Goal: Information Seeking & Learning: Learn about a topic

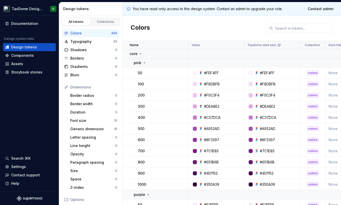
click at [93, 10] on div "Design tokens" at bounding box center [91, 8] width 57 height 5
click at [25, 58] on div "Components" at bounding box center [22, 55] width 23 height 5
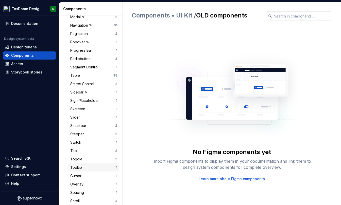
scroll to position [373, 0]
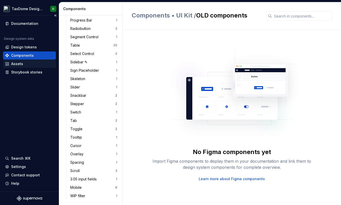
click at [28, 66] on div "Assets" at bounding box center [29, 63] width 49 height 5
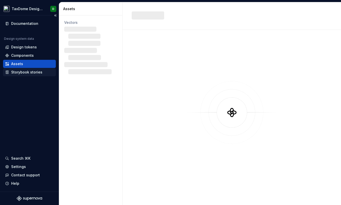
click at [28, 71] on div "Storybook stories" at bounding box center [26, 72] width 31 height 5
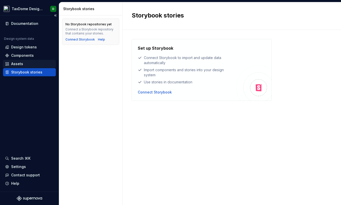
click at [26, 67] on div "Assets" at bounding box center [29, 64] width 53 height 8
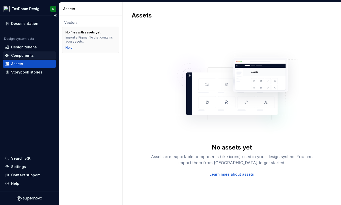
click at [23, 55] on div "Components" at bounding box center [22, 55] width 23 height 5
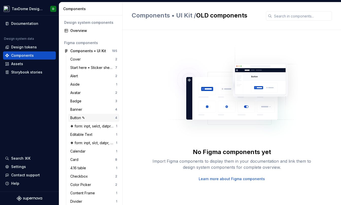
click at [81, 117] on div "Button ✎" at bounding box center [78, 117] width 17 height 5
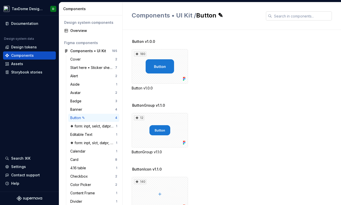
click at [280, 17] on input "text" at bounding box center [302, 15] width 60 height 9
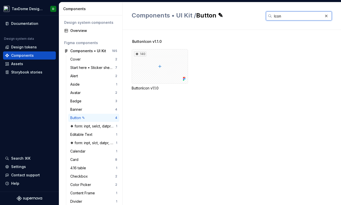
type input "Icon"
click at [143, 44] on span "ButtonIcon v1.1.0" at bounding box center [146, 41] width 29 height 5
click at [142, 42] on span "ButtonIcon v1.1.0" at bounding box center [146, 41] width 29 height 5
click at [158, 68] on div "140" at bounding box center [160, 66] width 56 height 34
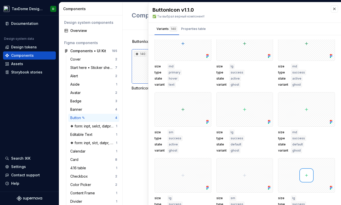
scroll to position [2927, 0]
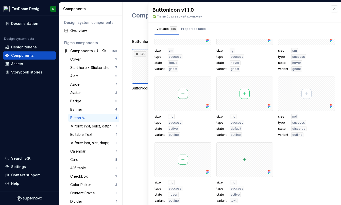
click at [127, 103] on div "ButtonIcon v1.1.0 140 ButtonIcon v1.1.0" at bounding box center [231, 117] width 218 height 175
click at [130, 101] on div "ButtonIcon v1.1.0 140 ButtonIcon v1.1.0" at bounding box center [231, 117] width 218 height 175
click at [332, 9] on button "button" at bounding box center [333, 8] width 7 height 7
